Goal: Task Accomplishment & Management: Use online tool/utility

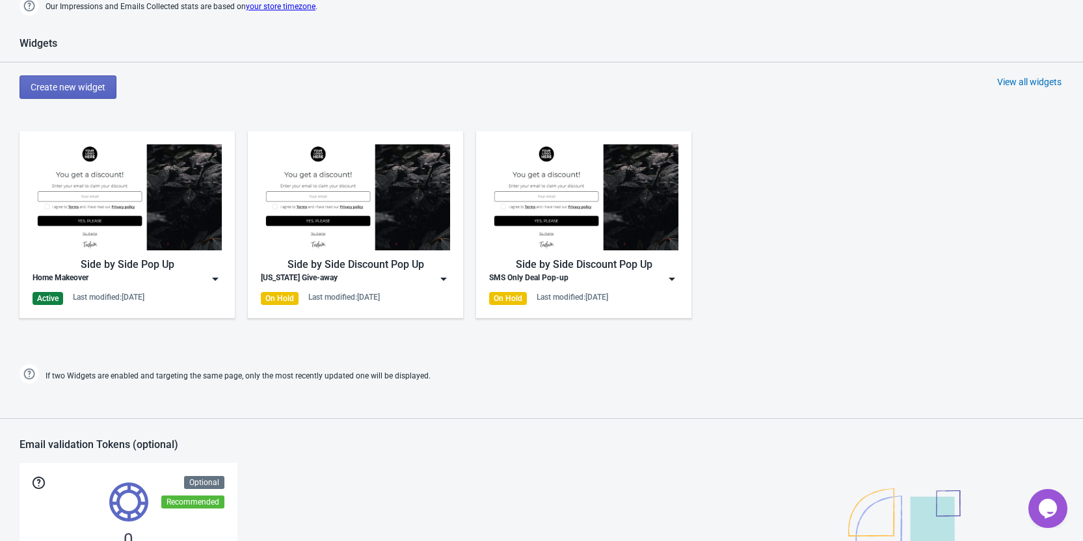
click at [123, 279] on div "Home Makeover" at bounding box center [127, 279] width 189 height 13
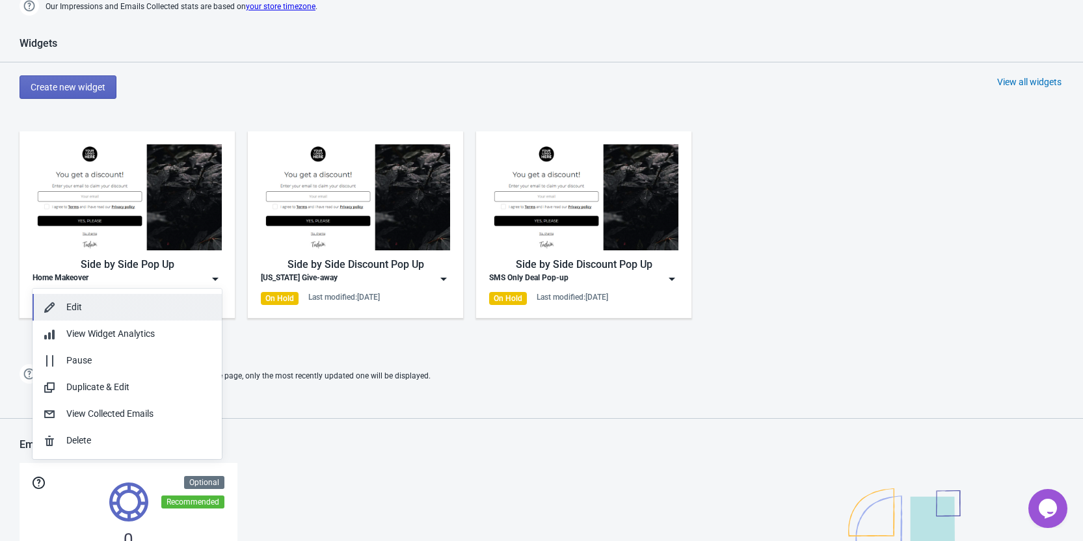
click at [113, 310] on div "Edit" at bounding box center [138, 308] width 145 height 14
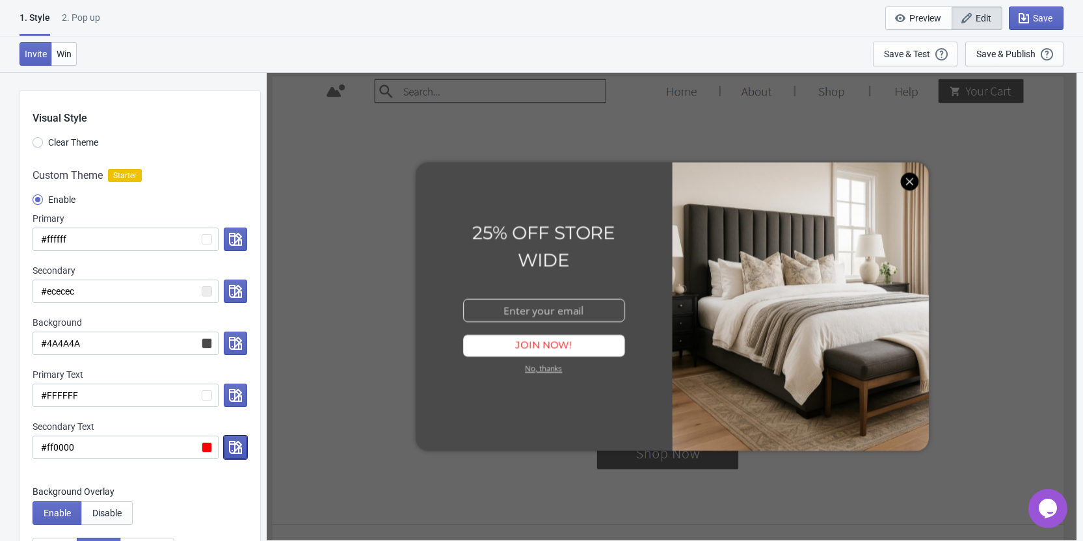
click at [232, 450] on icon "button" at bounding box center [235, 447] width 13 height 13
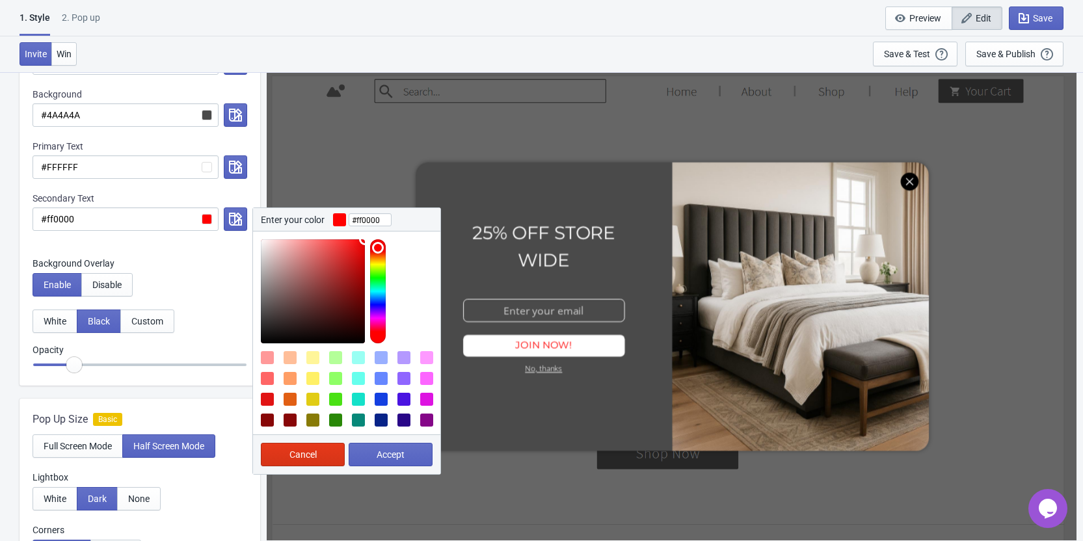
scroll to position [260, 0]
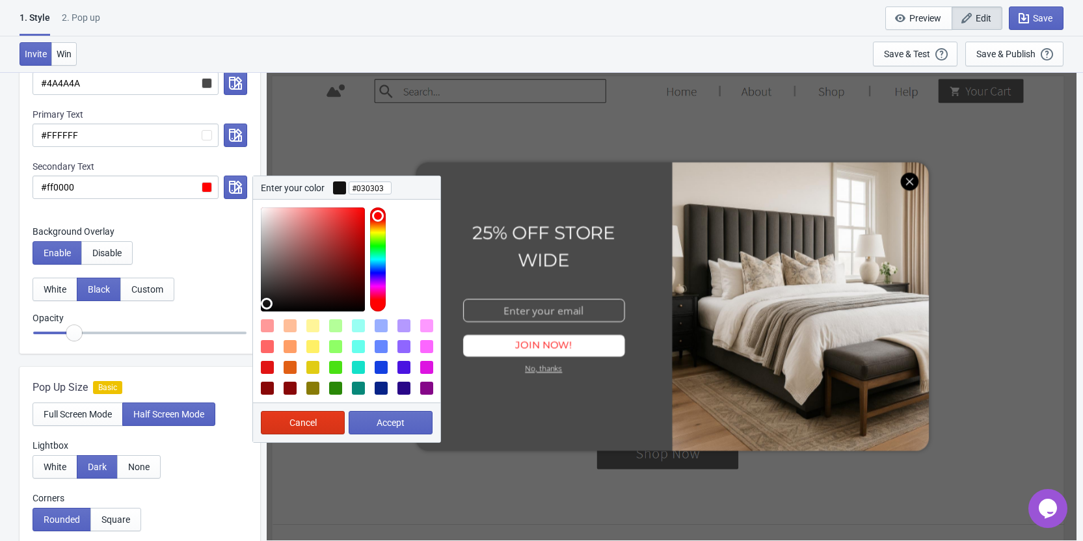
type input "#000000"
drag, startPoint x: 277, startPoint y: 281, endPoint x: 242, endPoint y: 334, distance: 63.3
click at [242, 334] on div "Visual Style Clear Theme Custom Theme Starter Enable Primary #ffffff Secondary …" at bounding box center [140, 92] width 241 height 523
click at [396, 422] on span "Accept" at bounding box center [391, 423] width 28 height 10
radio input "true"
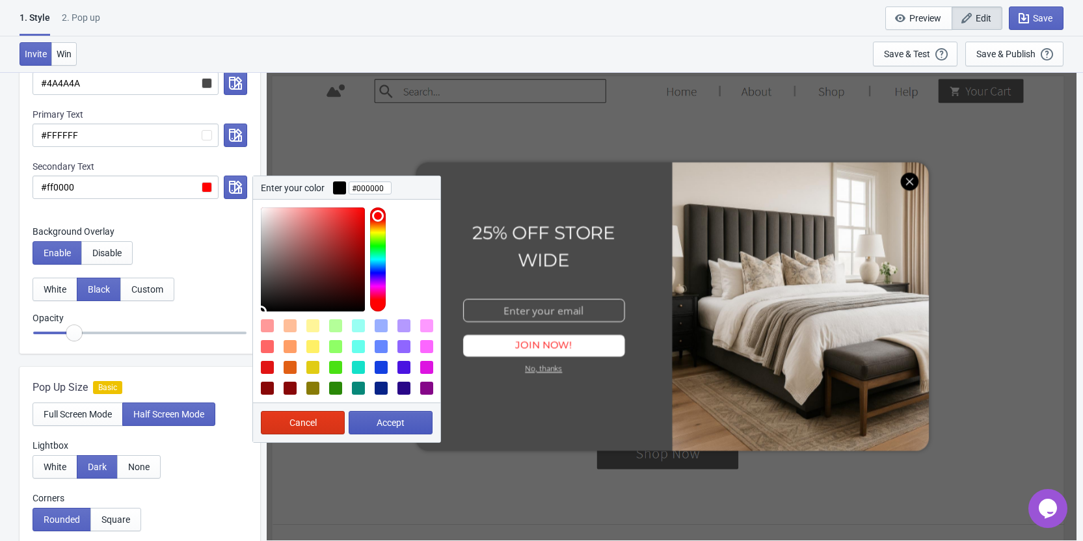
type input "#000000"
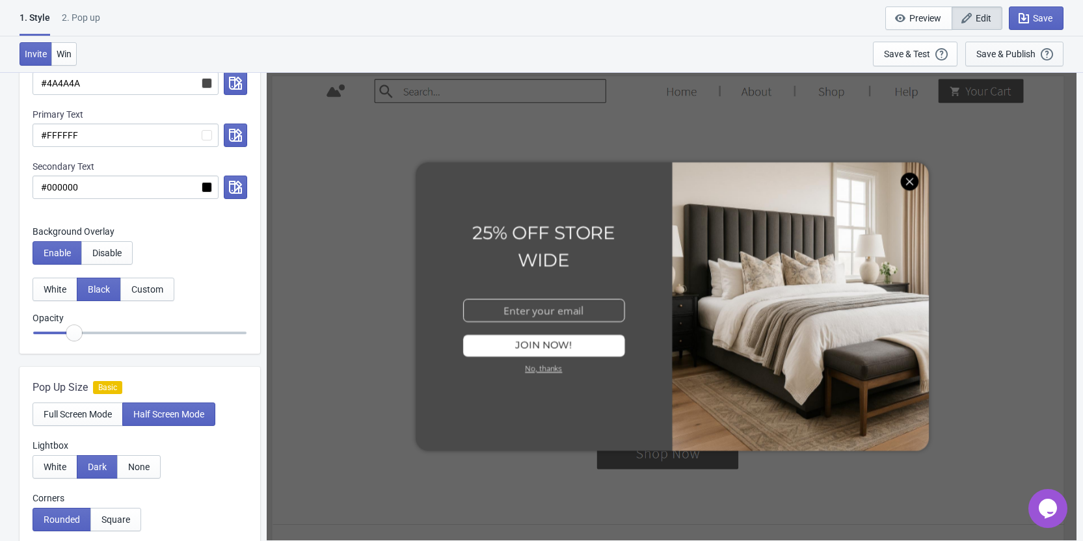
click at [990, 57] on div "Save & Publish" at bounding box center [1005, 54] width 59 height 10
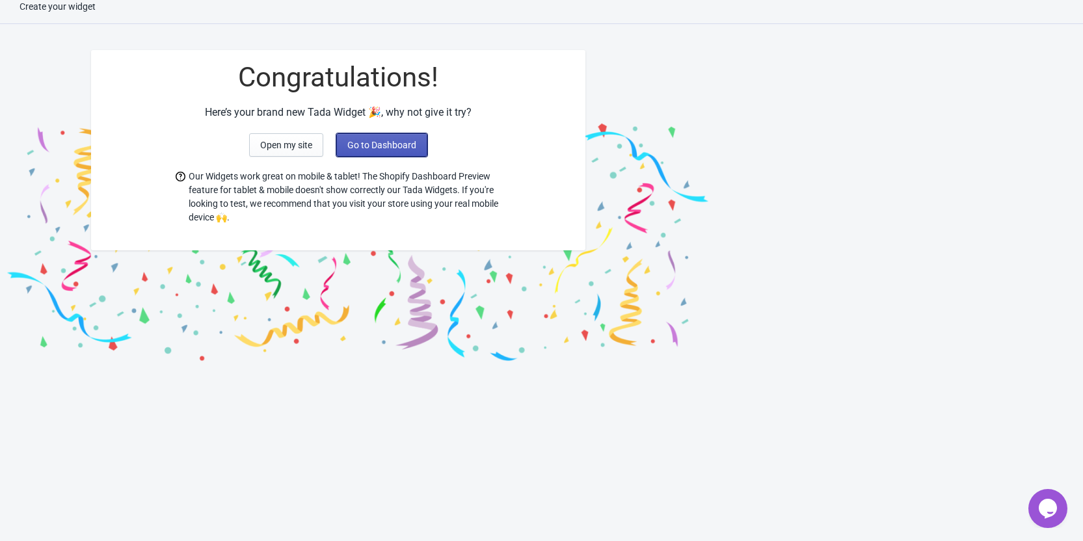
click at [358, 143] on span "Go to Dashboard" at bounding box center [381, 145] width 69 height 10
